Goal: Task Accomplishment & Management: Manage account settings

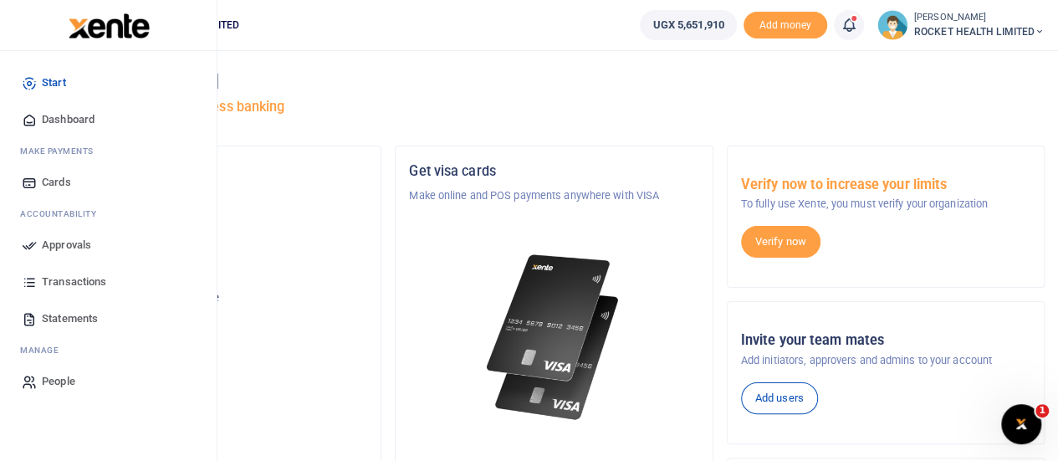
click at [84, 245] on span "Approvals" at bounding box center [66, 245] width 49 height 17
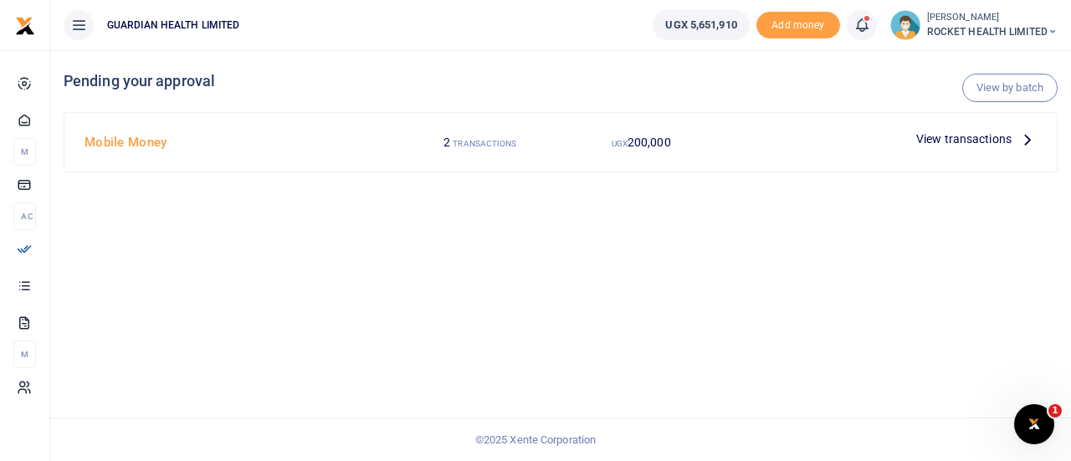
click at [957, 132] on span "View transactions" at bounding box center [963, 139] width 95 height 18
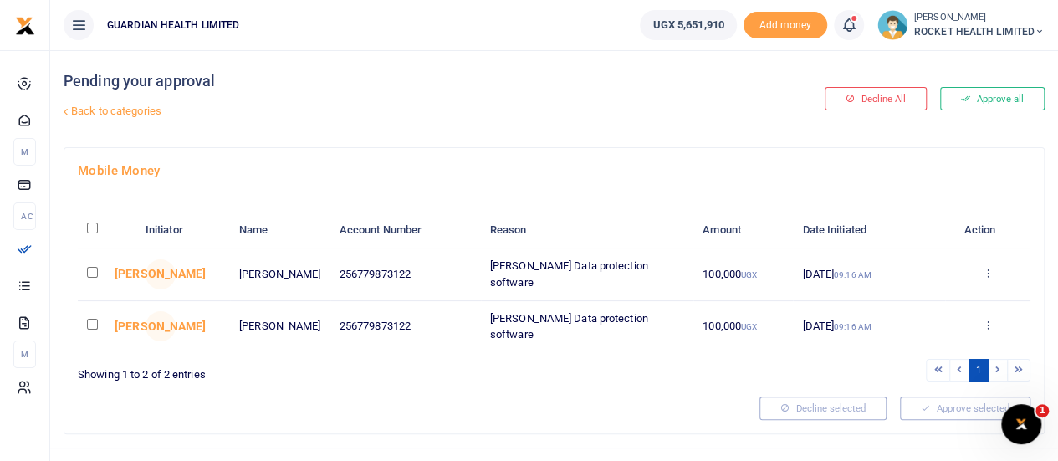
click at [92, 227] on input "\a \a : activate to sort column descending" at bounding box center [92, 228] width 11 height 11
checkbox input "true"
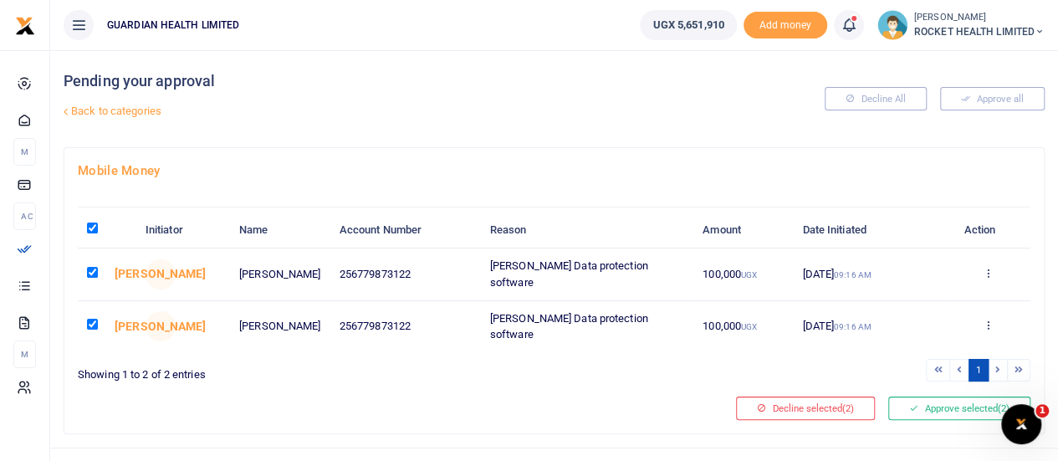
scroll to position [22, 0]
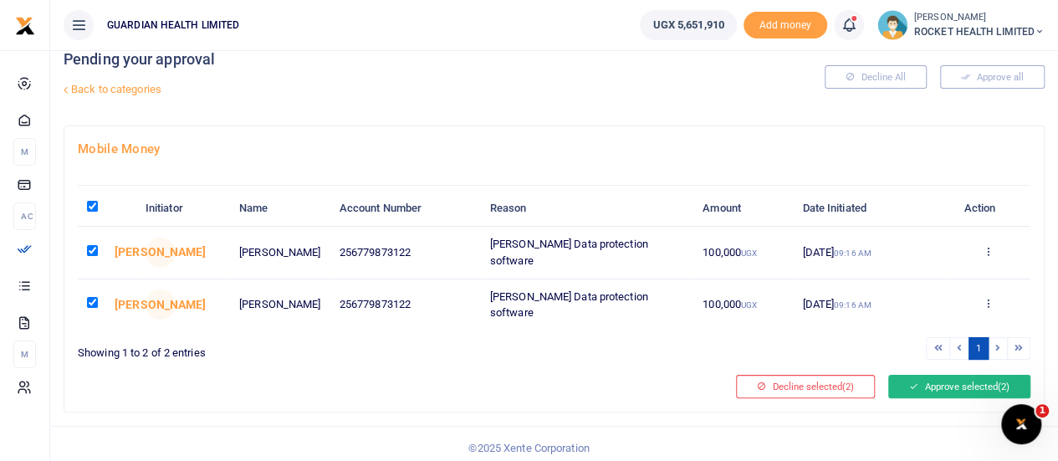
click at [955, 376] on button "Approve selected (2)" at bounding box center [959, 386] width 142 height 23
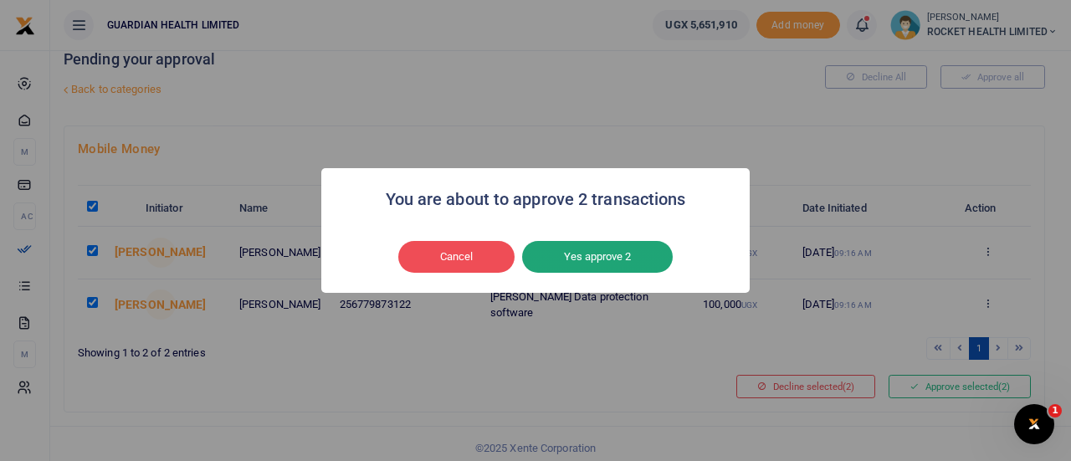
click at [610, 259] on button "Yes approve 2" at bounding box center [597, 257] width 151 height 32
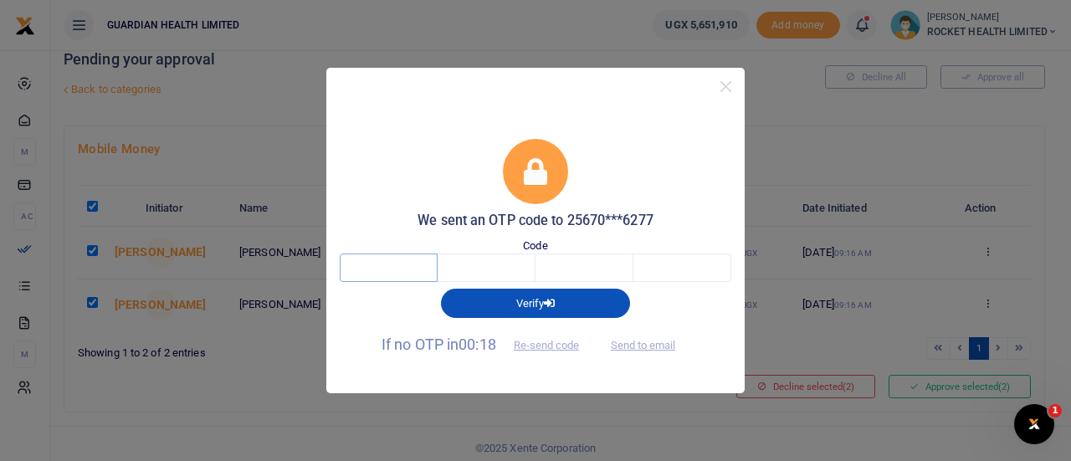
click at [415, 269] on input "text" at bounding box center [389, 267] width 98 height 28
type input "3"
type input "6"
type input "1"
type input "9"
